Goal: Information Seeking & Learning: Understand process/instructions

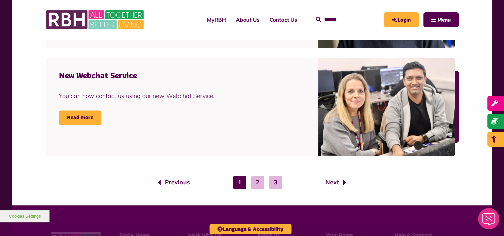
scroll to position [943, 0]
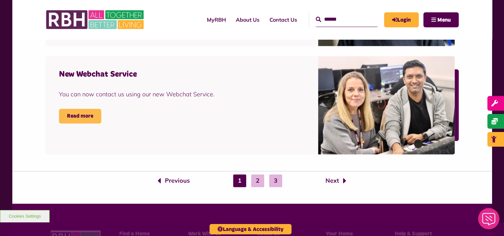
click at [84, 115] on link "Read more" at bounding box center [80, 116] width 42 height 15
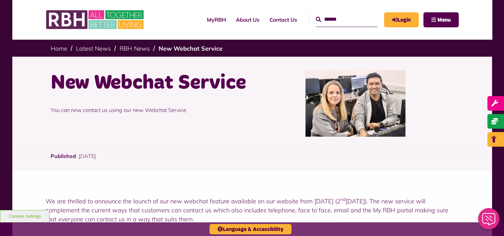
click at [324, 23] on input "Search" at bounding box center [347, 19] width 62 height 14
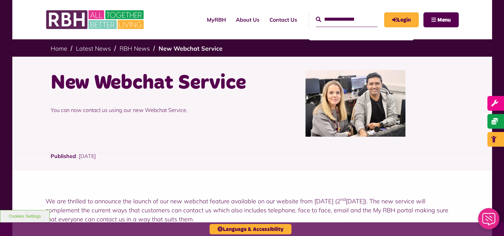
type input "**********"
click at [316, 16] on button "Search" at bounding box center [318, 20] width 5 height 8
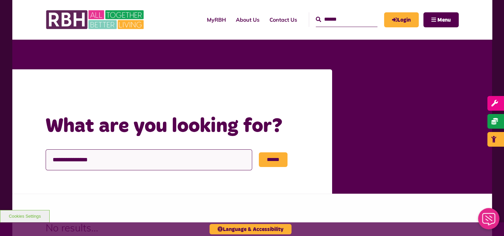
click at [100, 159] on input "**********" at bounding box center [149, 159] width 206 height 21
type input "*"
type input "*****"
click at [259, 152] on input "******" at bounding box center [273, 159] width 29 height 15
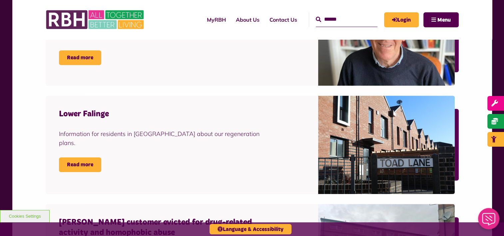
scroll to position [19, 0]
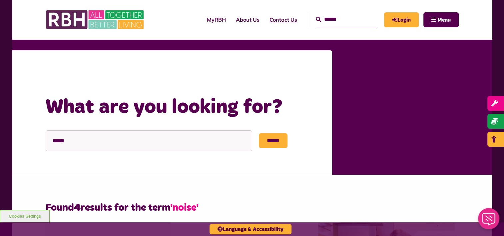
click at [271, 21] on link "Contact Us" at bounding box center [283, 20] width 38 height 18
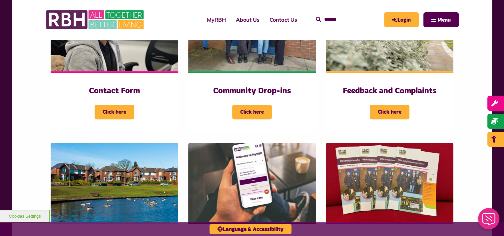
scroll to position [182, 0]
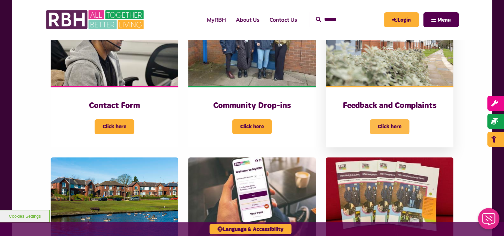
click at [391, 121] on span "Click here" at bounding box center [390, 126] width 40 height 15
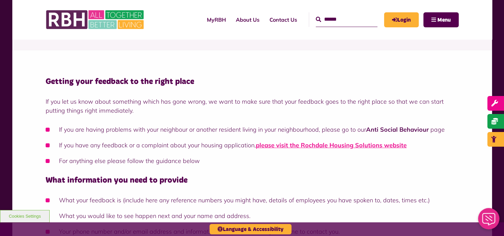
scroll to position [107, 0]
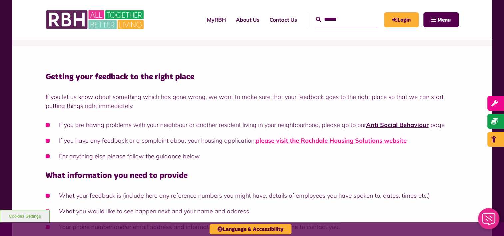
click at [381, 125] on link "Anti Social Behaviour" at bounding box center [397, 125] width 63 height 8
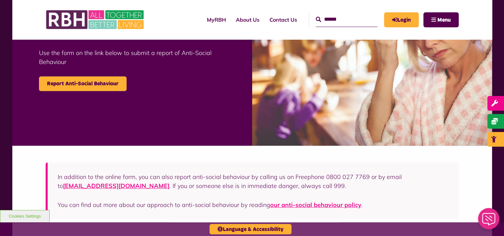
scroll to position [275, 0]
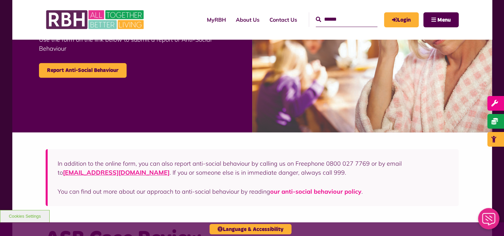
click at [307, 190] on link "our anti-social behaviour policy" at bounding box center [315, 191] width 91 height 8
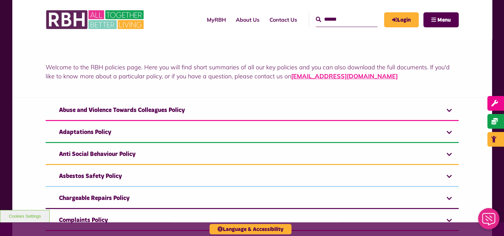
scroll to position [111, 0]
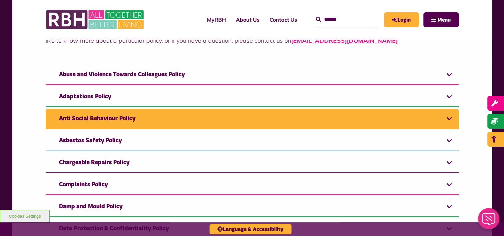
click at [449, 116] on link "Anti Social Behaviour Policy" at bounding box center [252, 119] width 413 height 20
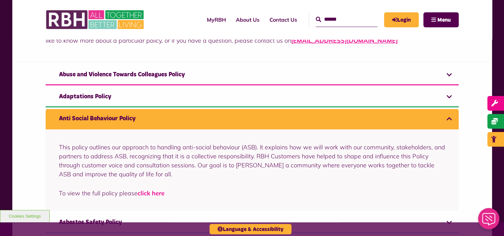
click at [151, 190] on link "click here" at bounding box center [151, 193] width 27 height 8
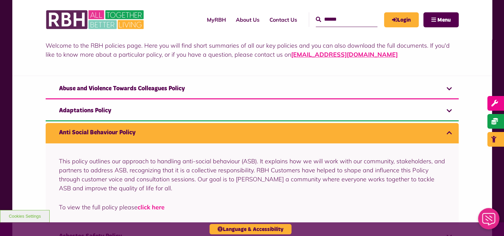
scroll to position [0, 0]
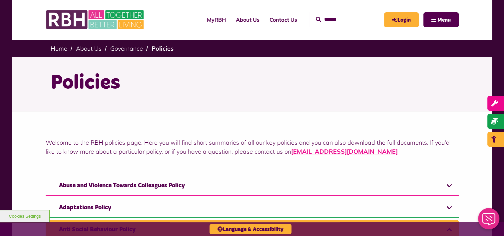
click at [280, 19] on link "Contact Us" at bounding box center [283, 20] width 38 height 18
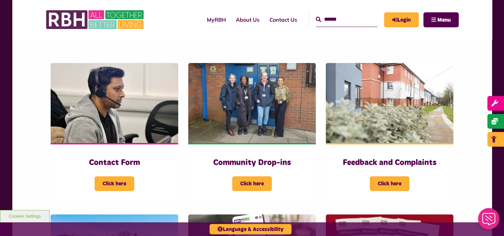
scroll to position [127, 0]
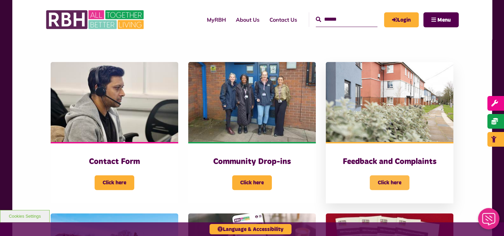
click at [394, 178] on span "Click here" at bounding box center [390, 182] width 40 height 15
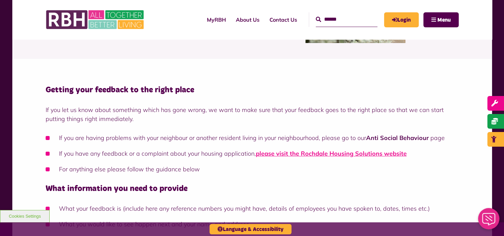
scroll to position [156, 0]
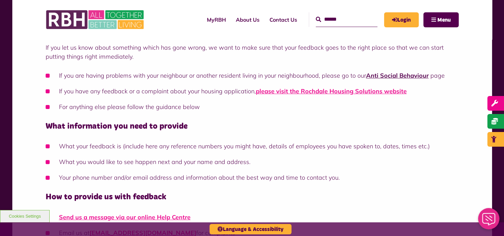
click at [386, 75] on link "Anti Social Behaviour" at bounding box center [397, 76] width 63 height 8
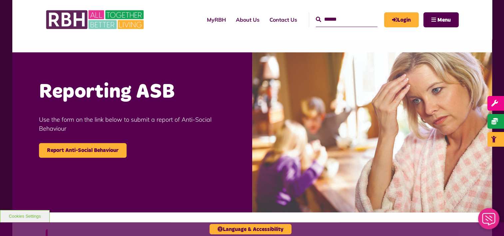
scroll to position [204, 0]
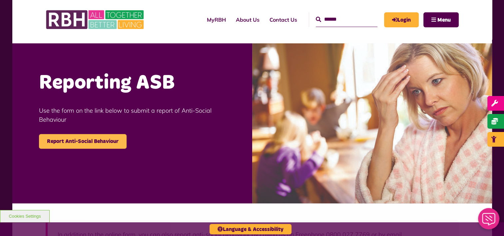
click at [108, 141] on link "Report Anti-Social Behaviour" at bounding box center [83, 141] width 88 height 15
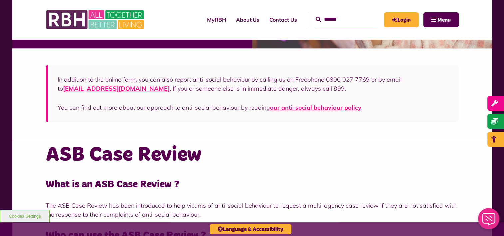
scroll to position [271, 0]
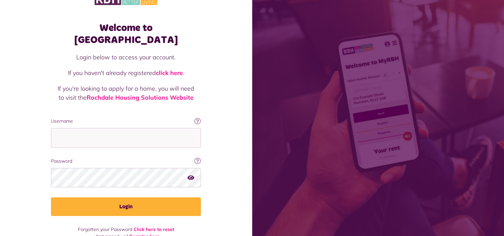
scroll to position [20, 0]
